Goal: Browse casually: Explore the website without a specific task or goal

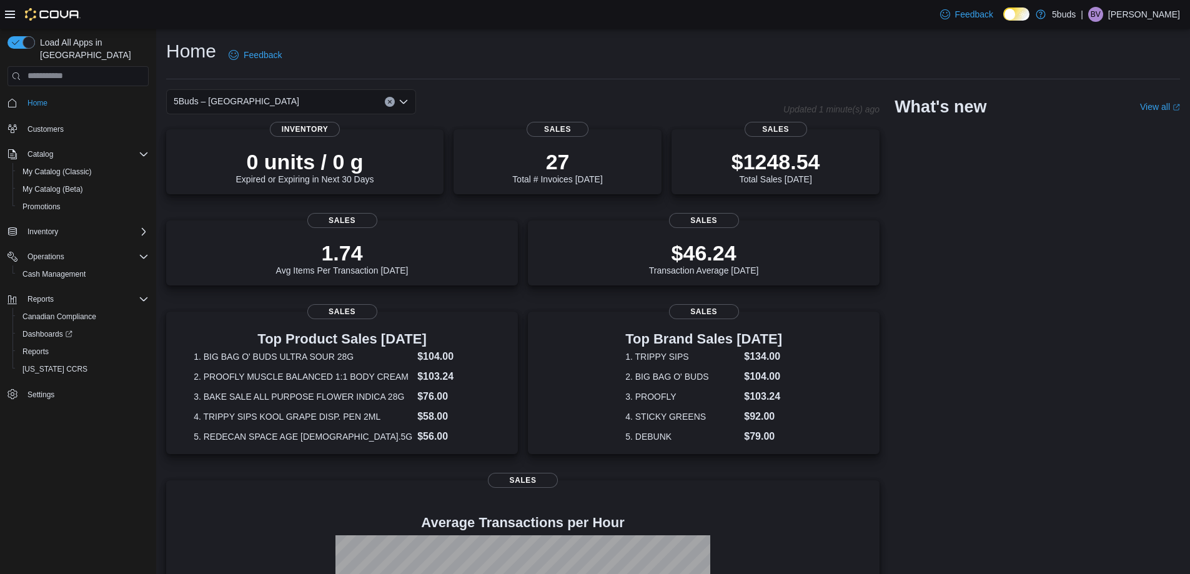
click at [1124, 322] on div "5Buds – [GEOGRAPHIC_DATA] Updated 1 minute(s) ago 0 units / 0 g Expired or Expi…" at bounding box center [673, 416] width 1014 height 654
